Goal: Submit feedback/report problem

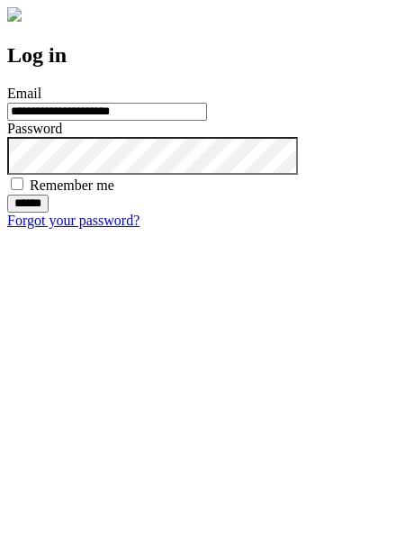
click at [49, 213] on input "******" at bounding box center [27, 204] width 41 height 18
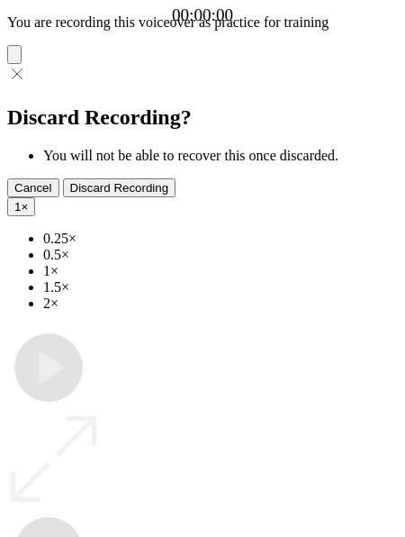
type input "**********"
